Goal: Task Accomplishment & Management: Manage account settings

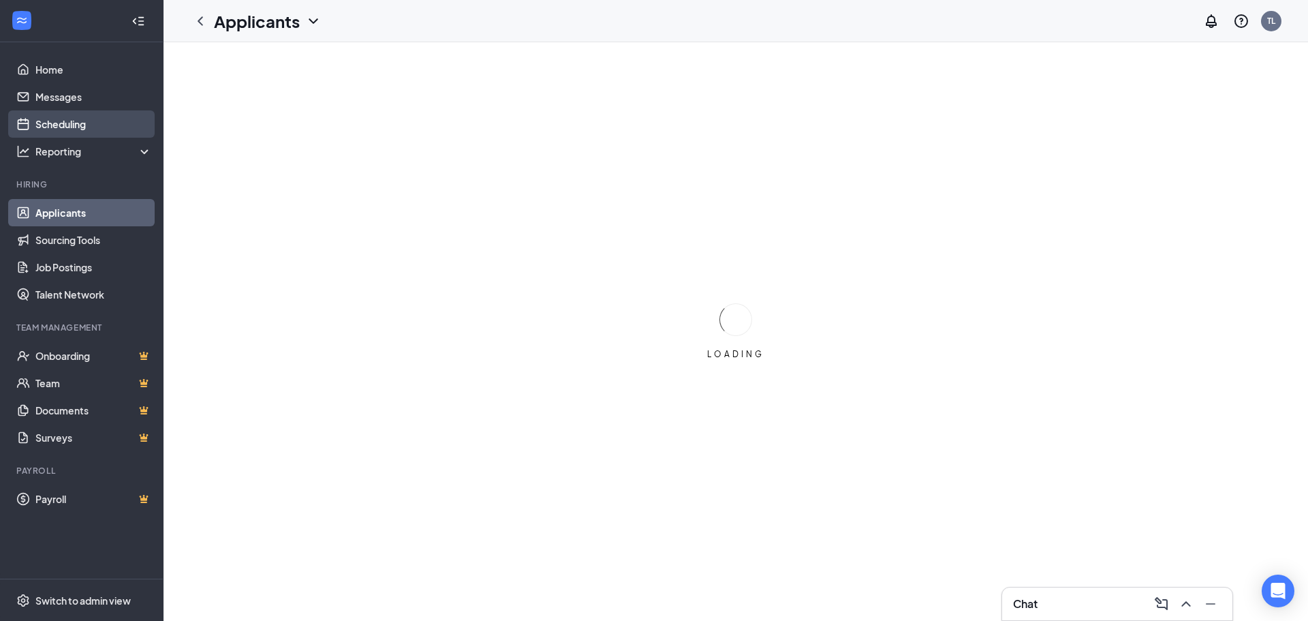
click at [74, 119] on link "Scheduling" at bounding box center [93, 123] width 117 height 27
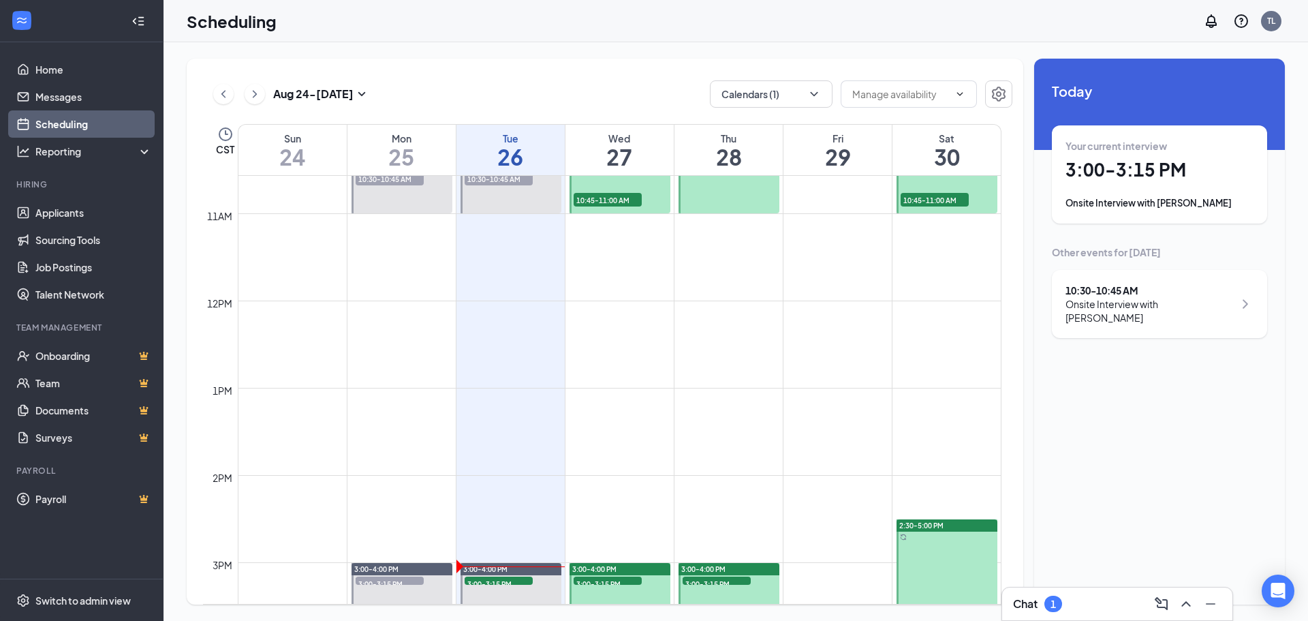
scroll to position [806, 0]
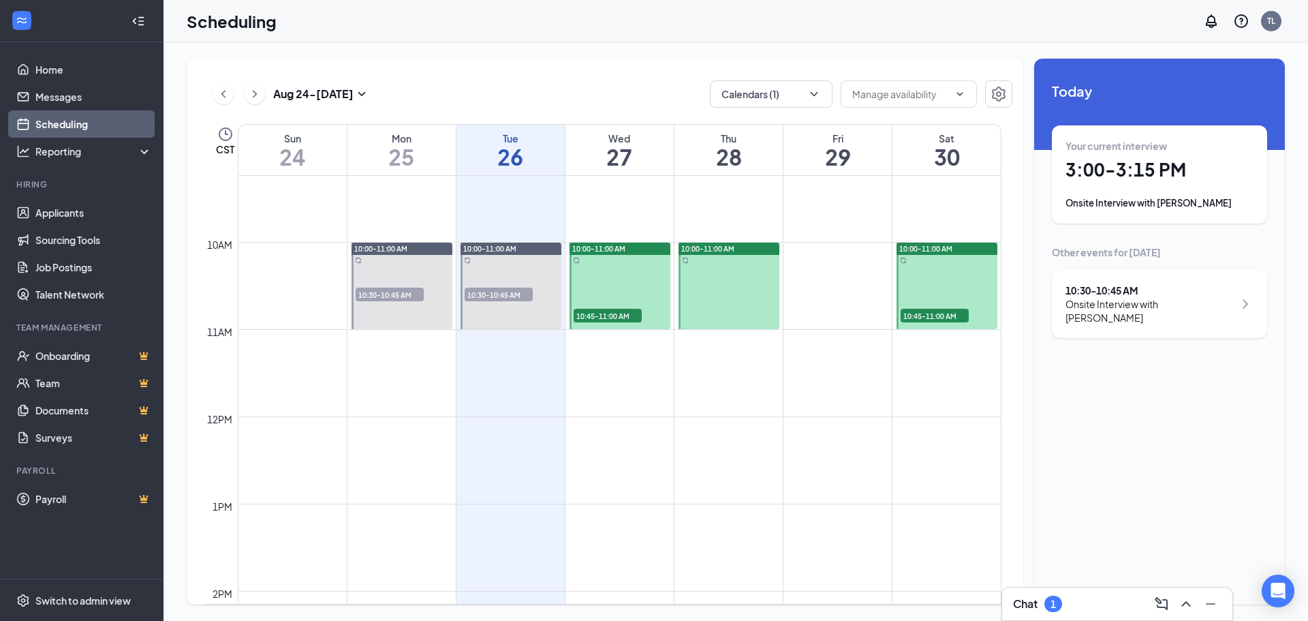
click at [606, 317] on span "10:45-11:00 AM" at bounding box center [608, 316] width 68 height 14
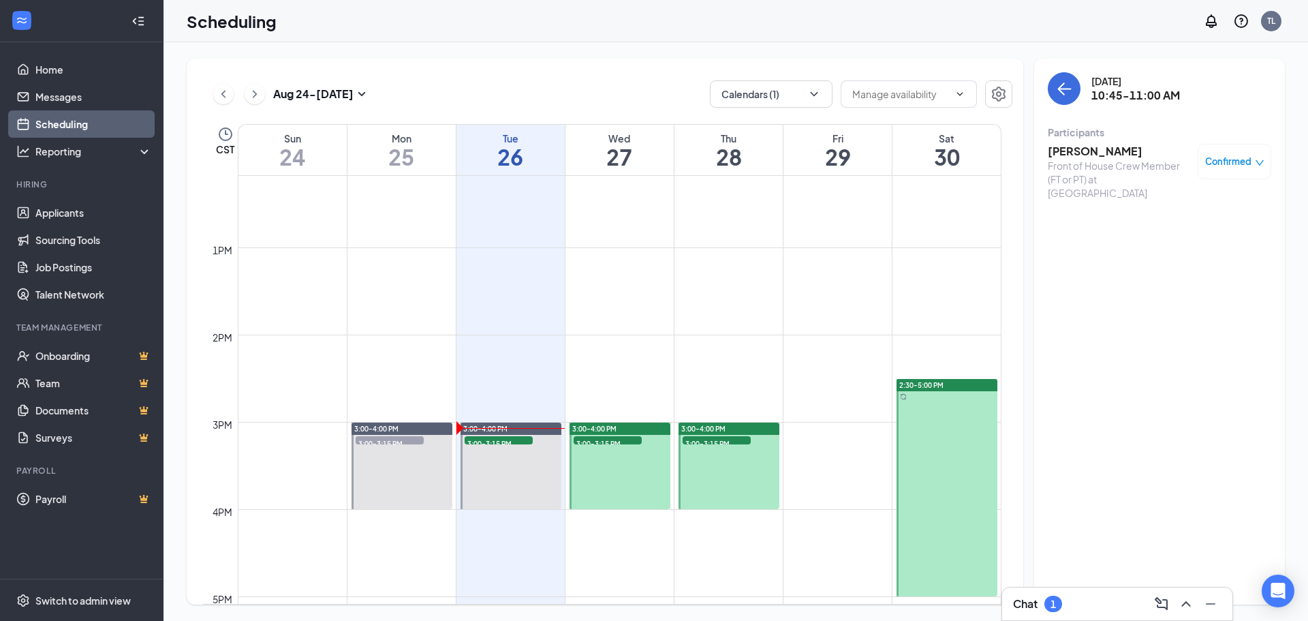
scroll to position [1079, 0]
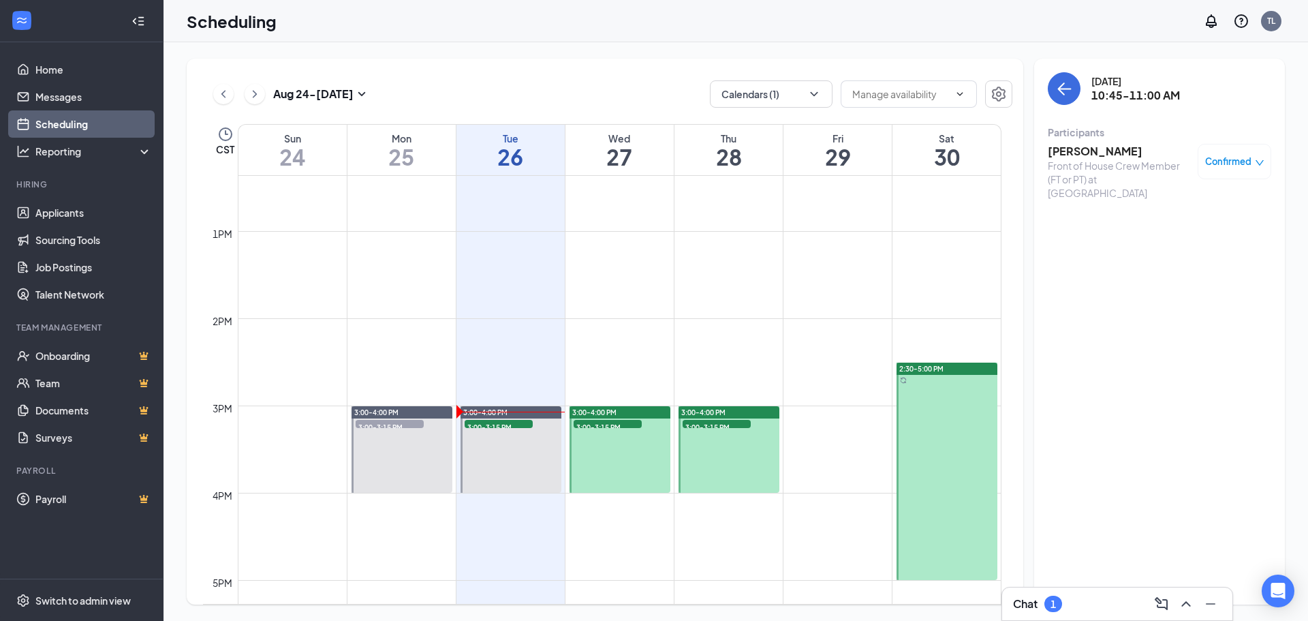
click at [613, 427] on span "3:00-3:15 PM" at bounding box center [608, 427] width 68 height 14
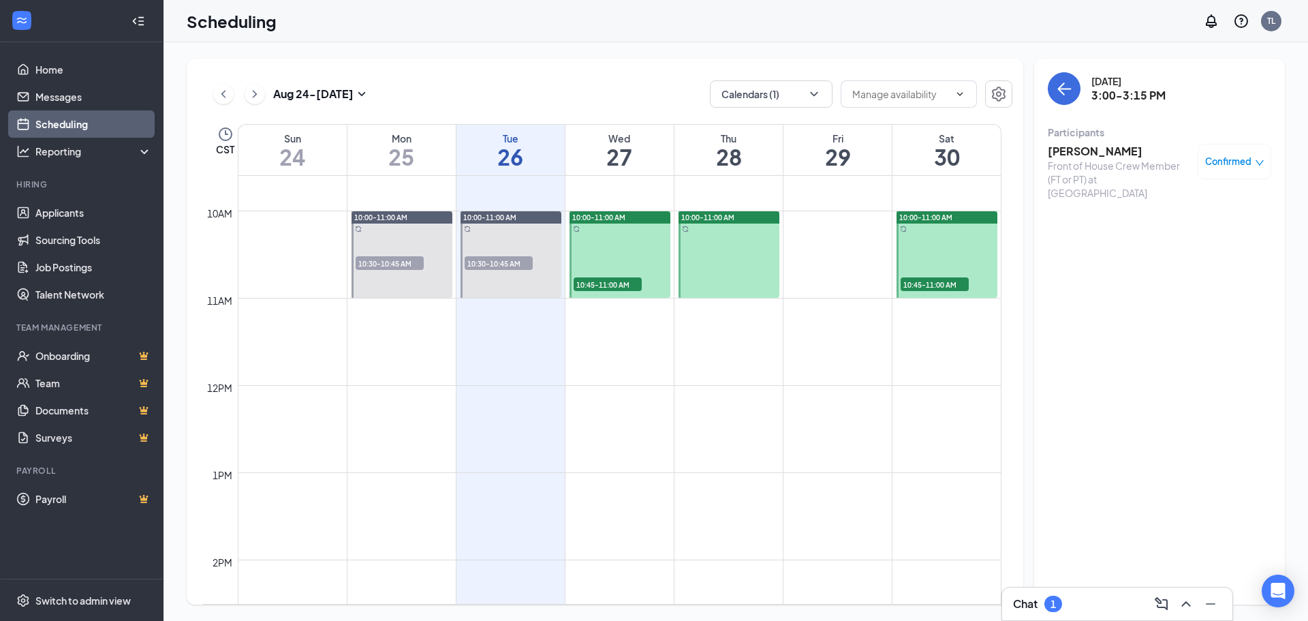
scroll to position [806, 0]
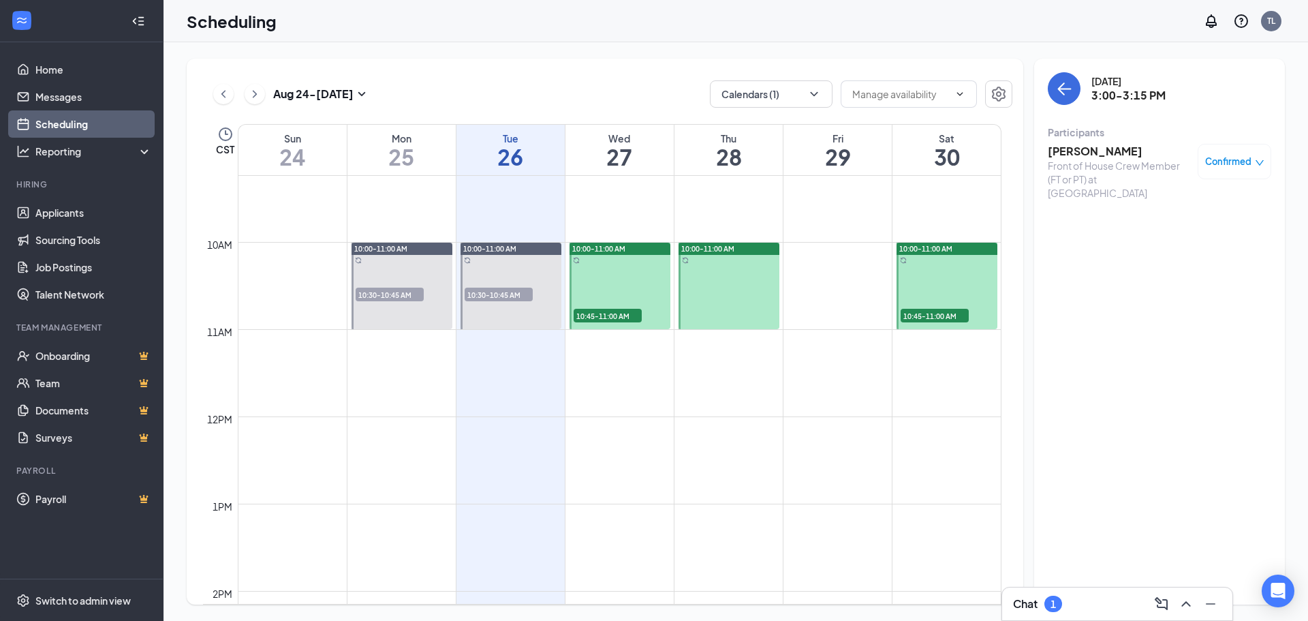
click at [594, 312] on span "10:45-11:00 AM" at bounding box center [608, 316] width 68 height 14
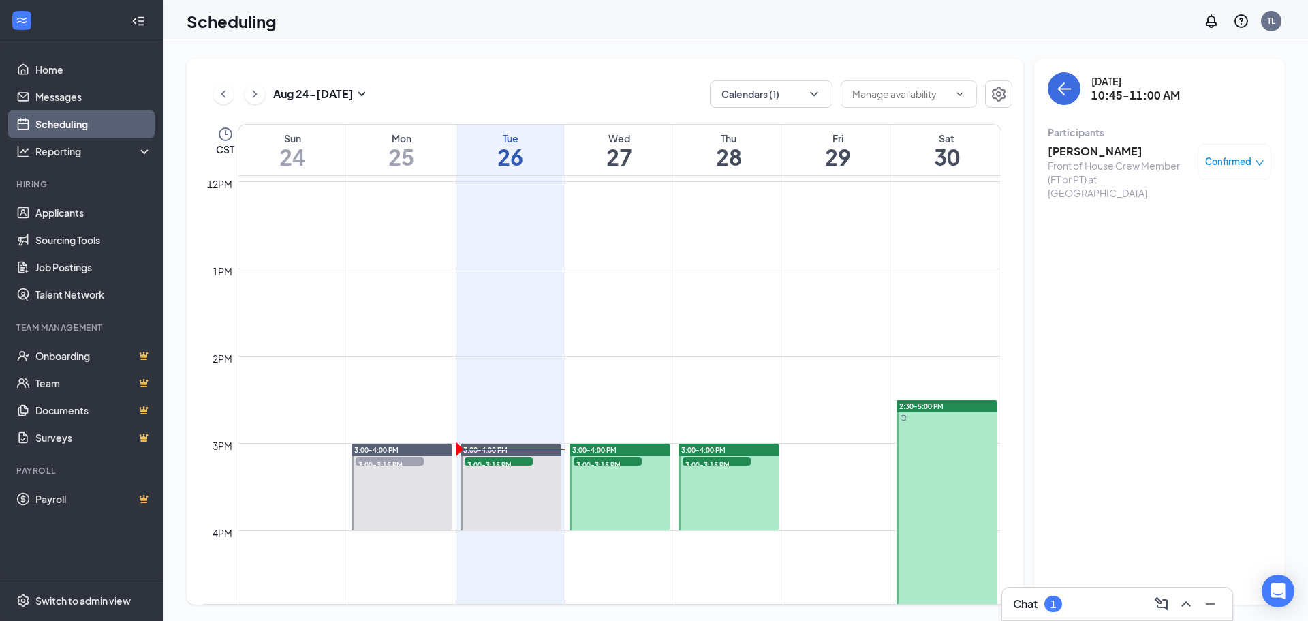
scroll to position [1011, 0]
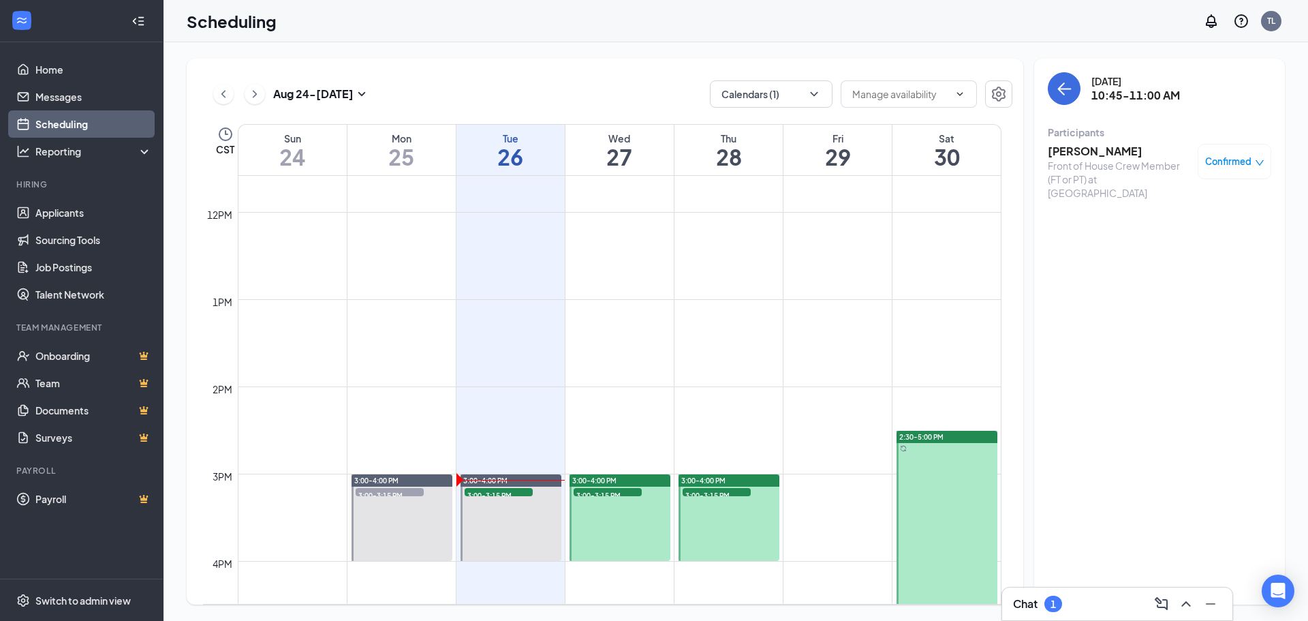
click at [701, 494] on span "3:00-3:15 PM" at bounding box center [717, 495] width 68 height 14
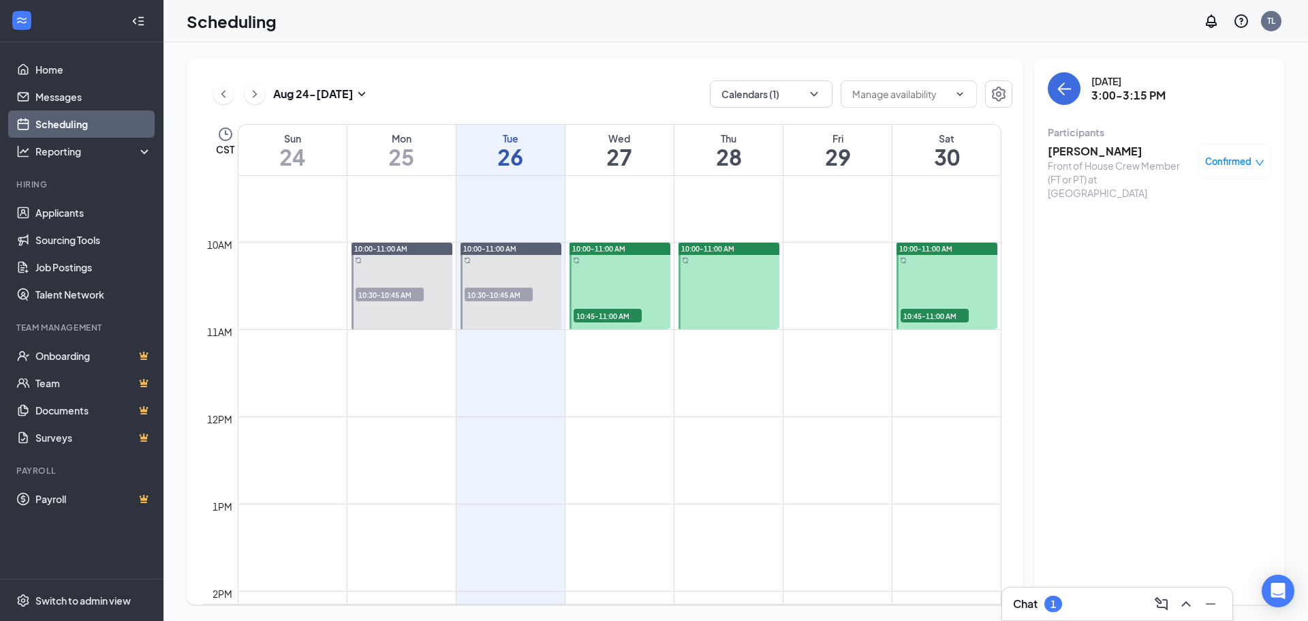
click at [932, 316] on span "10:45-11:00 AM" at bounding box center [935, 316] width 68 height 14
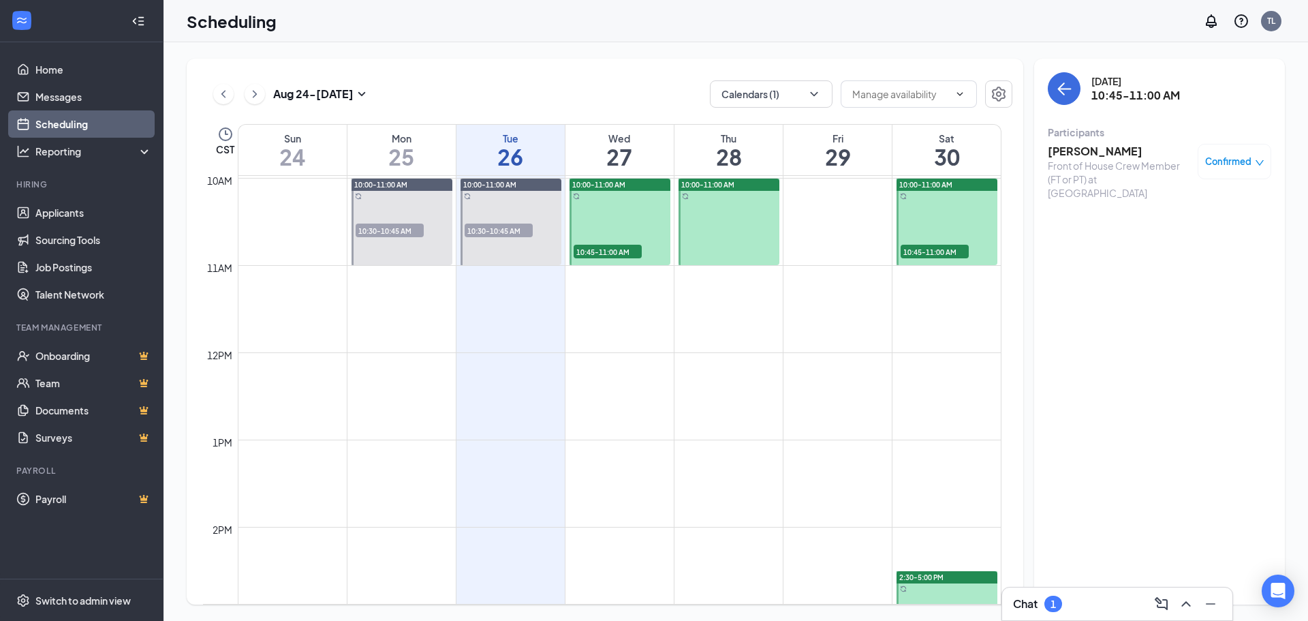
scroll to position [806, 0]
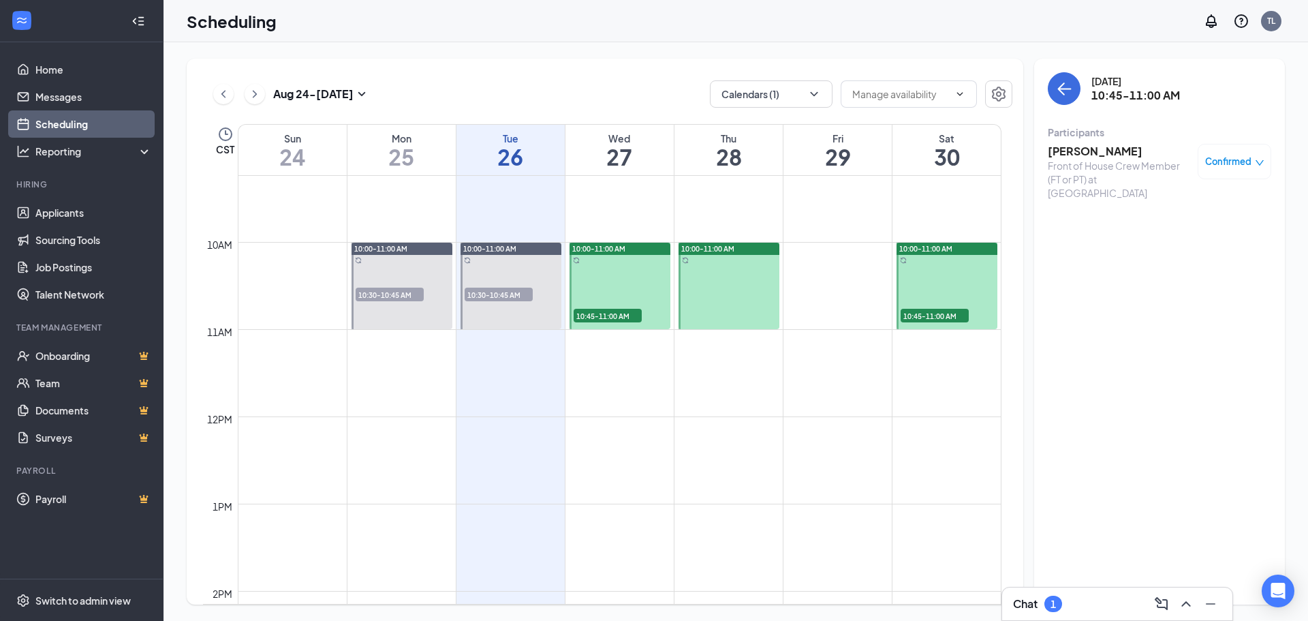
click at [606, 315] on span "10:45-11:00 AM" at bounding box center [608, 316] width 68 height 14
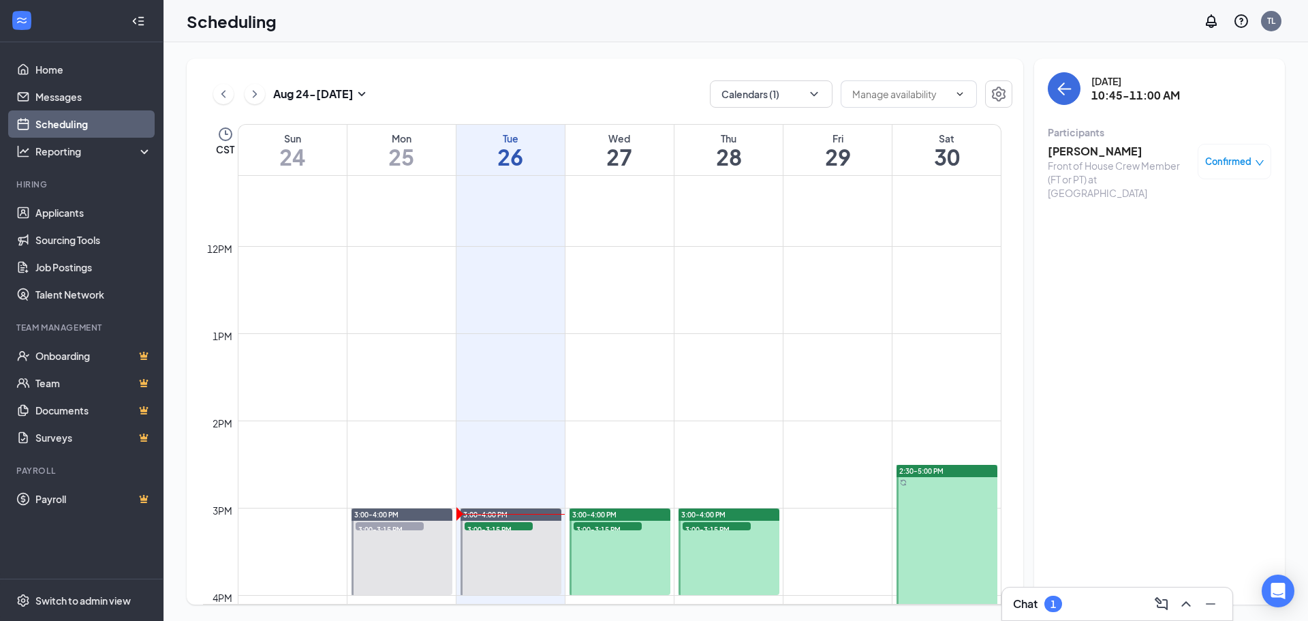
scroll to position [1011, 0]
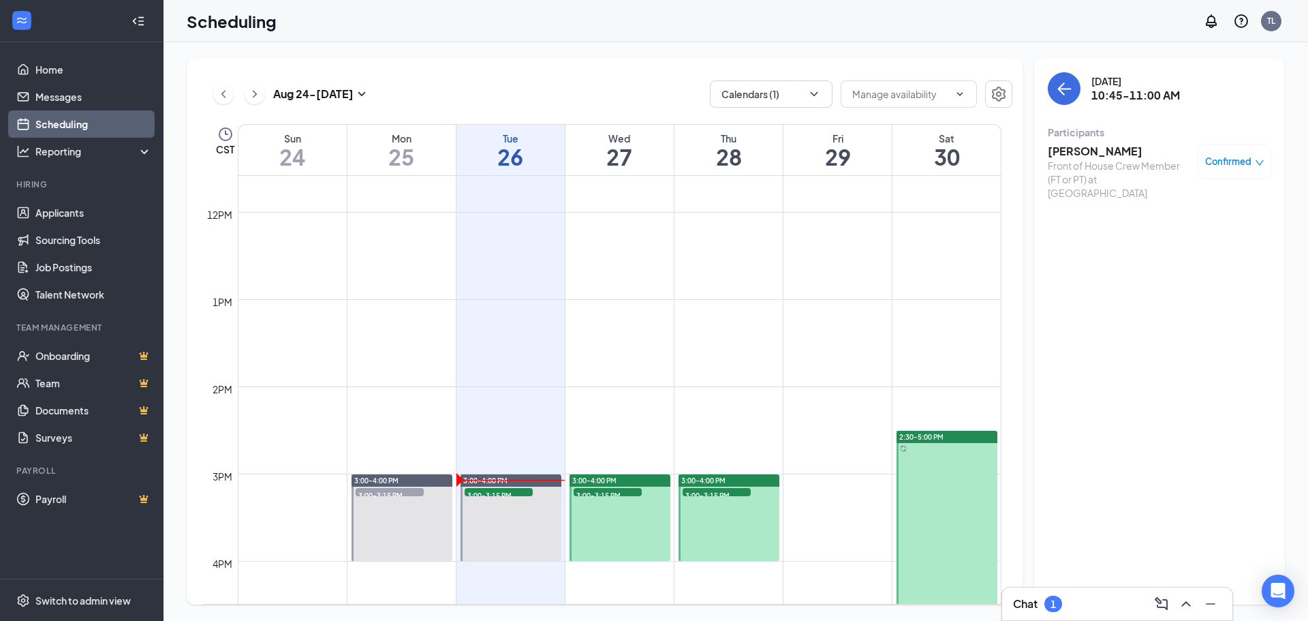
click at [599, 491] on span "3:00-3:15 PM" at bounding box center [608, 495] width 68 height 14
